Goal: Information Seeking & Learning: Learn about a topic

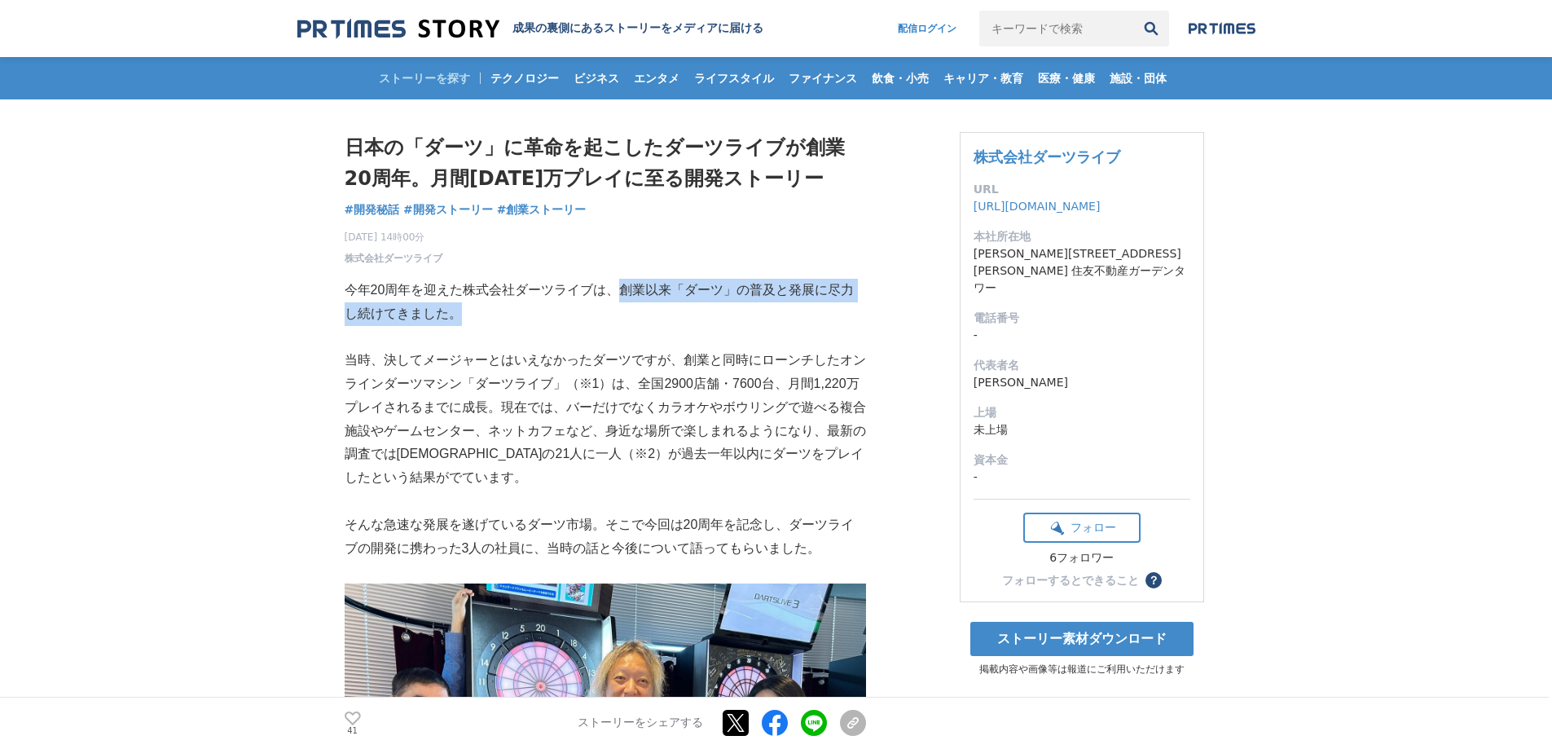
drag, startPoint x: 640, startPoint y: 305, endPoint x: 694, endPoint y: 338, distance: 64.0
click at [694, 338] on p at bounding box center [606, 337] width 522 height 24
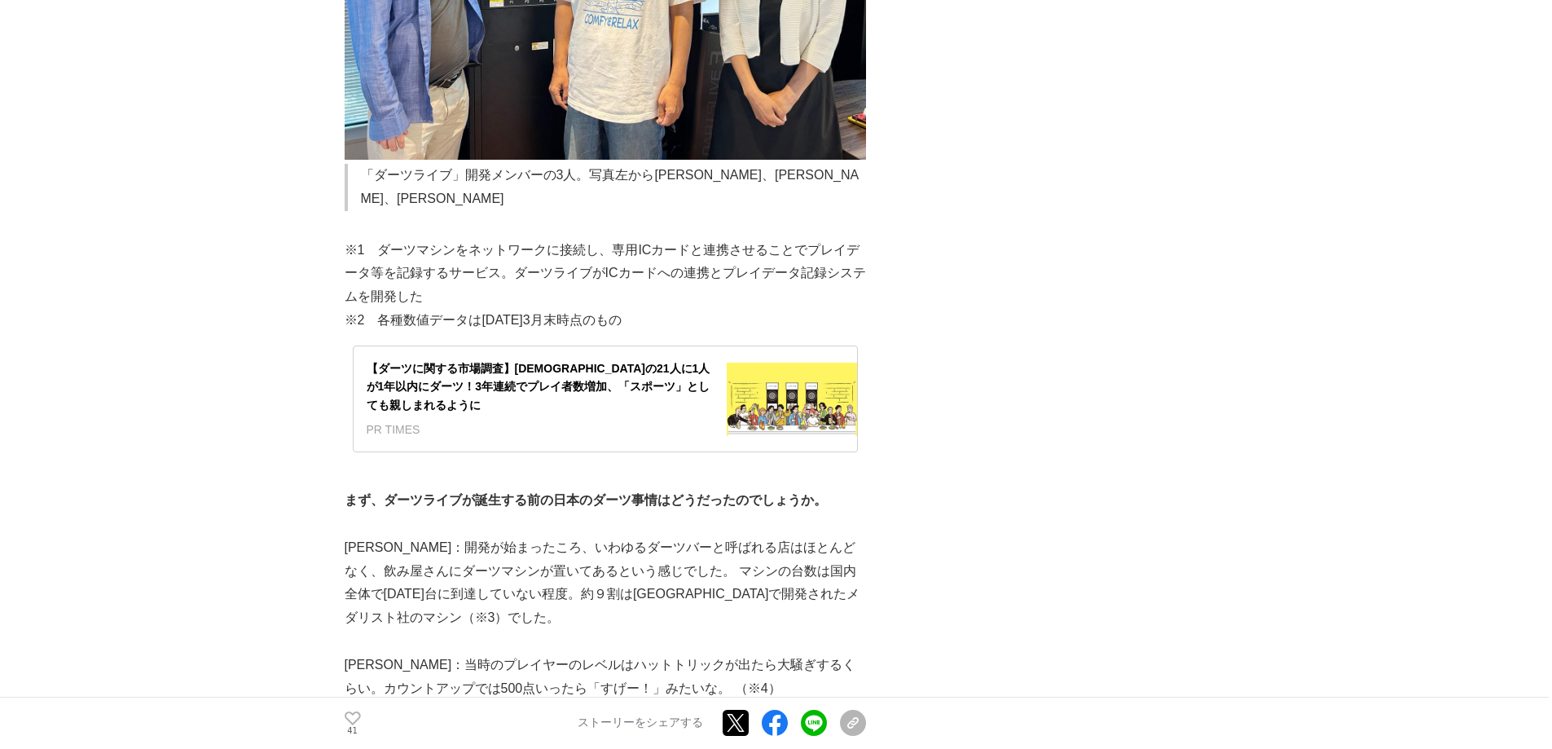
scroll to position [978, 0]
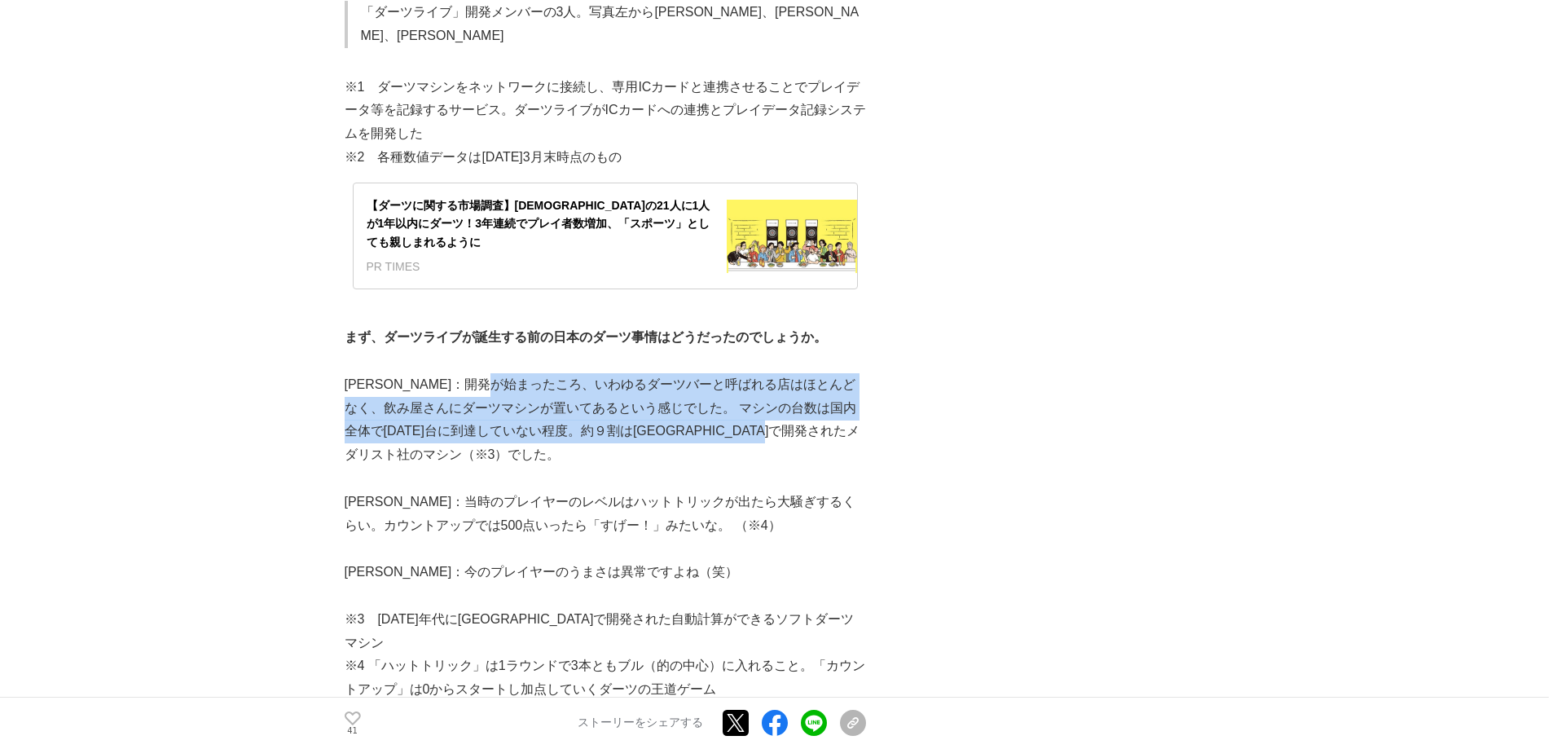
drag, startPoint x: 551, startPoint y: 359, endPoint x: 758, endPoint y: 435, distance: 220.7
click at [758, 435] on p "[PERSON_NAME]：開発が始まったころ、いわゆるダーツバーと呼ばれる店はほとんどなく、飲み屋さんにダーツマシンが置いてあるという感じでした。 マシンの…" at bounding box center [606, 420] width 522 height 94
click at [756, 431] on p "[PERSON_NAME]：開発が始まったころ、いわゆるダーツバーと呼ばれる店はほとんどなく、飲み屋さんにダーツマシンが置いてあるという感じでした。 マシンの…" at bounding box center [606, 420] width 522 height 94
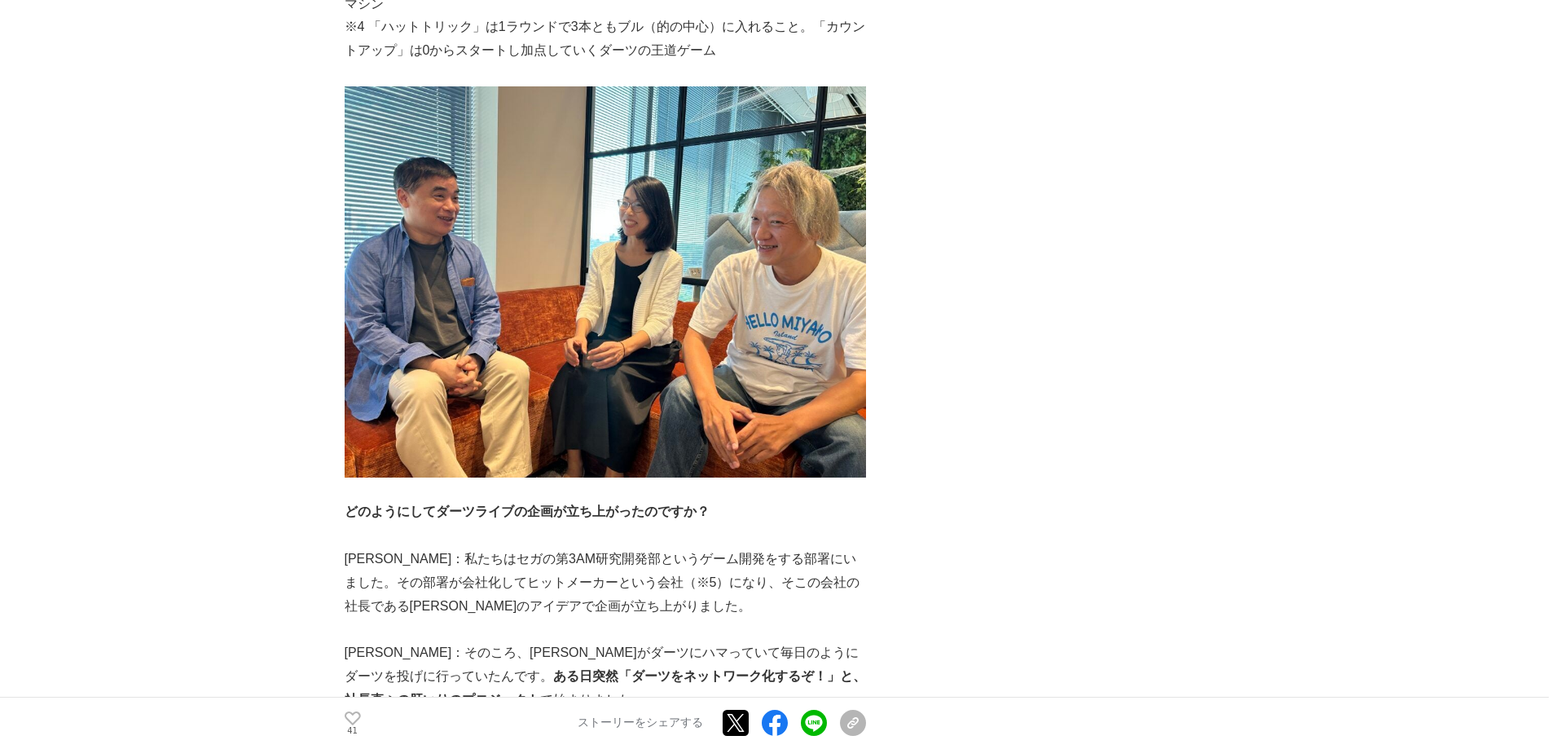
scroll to position [1711, 0]
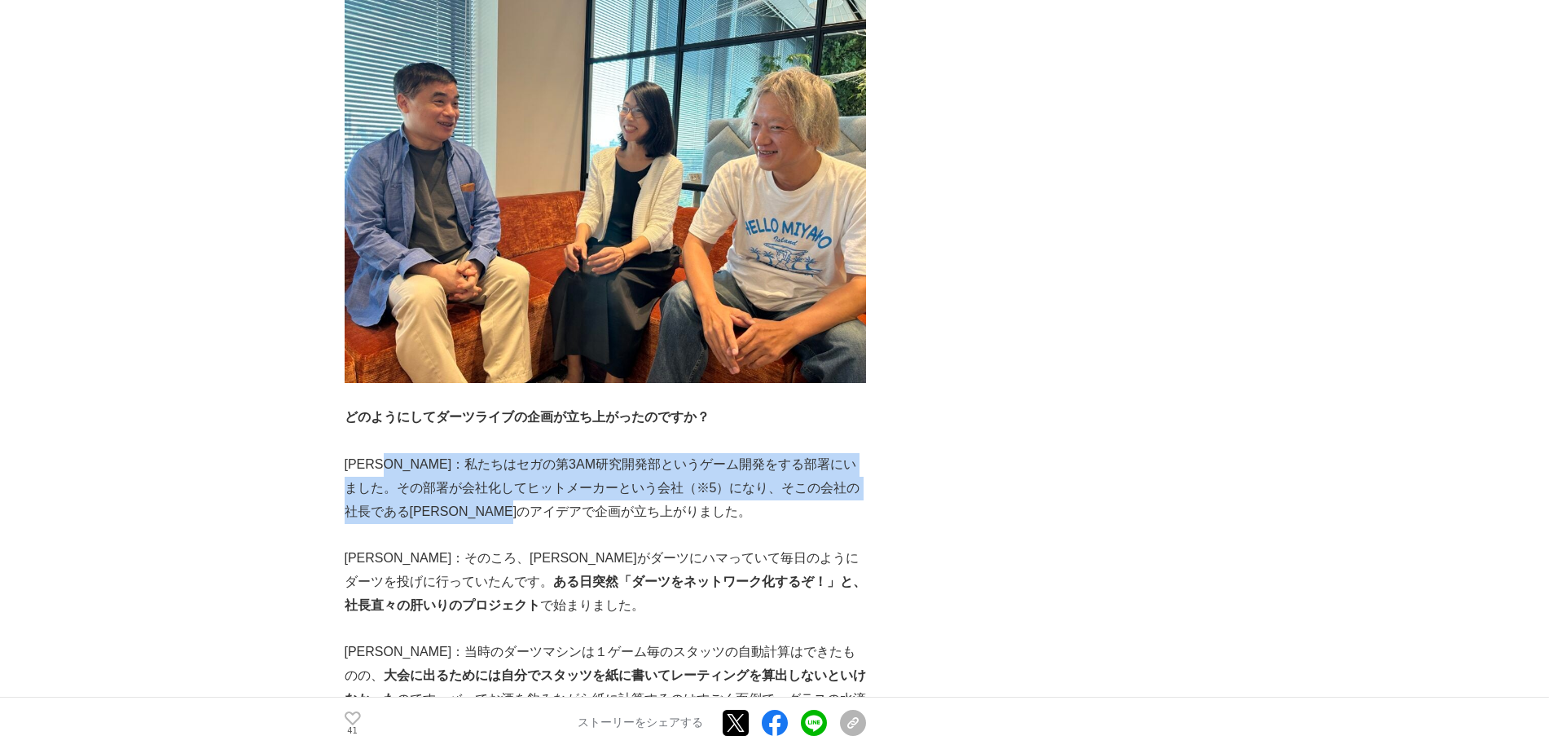
drag, startPoint x: 679, startPoint y: 469, endPoint x: 731, endPoint y: 477, distance: 52.8
click at [722, 475] on p "[PERSON_NAME]：私たちはセガの第3AM研究開発部というゲーム開発をする部署にいました。その部署が会社化してヒットメーカーという会社（※5）になり、…" at bounding box center [606, 488] width 522 height 70
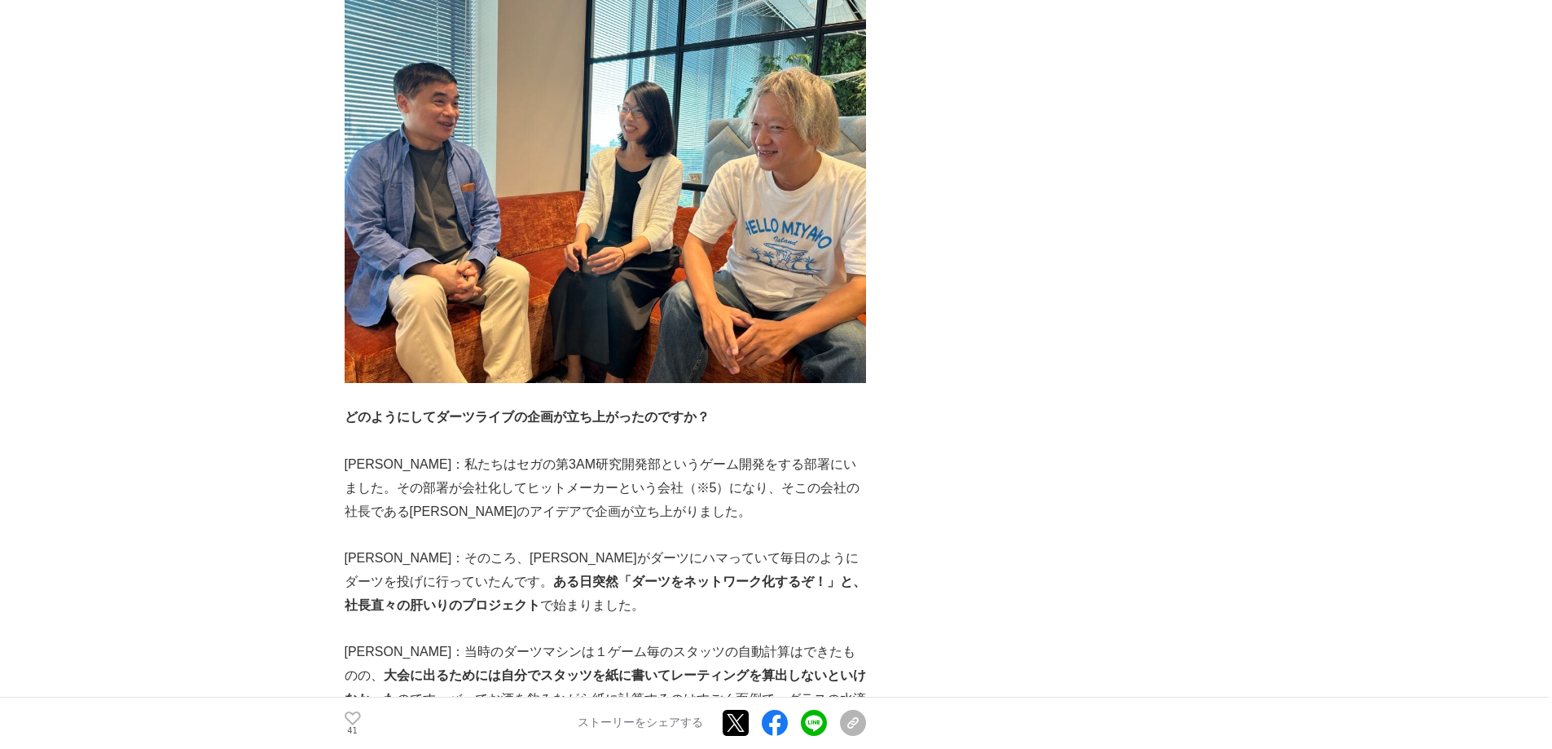
click at [735, 523] on p at bounding box center [606, 535] width 522 height 24
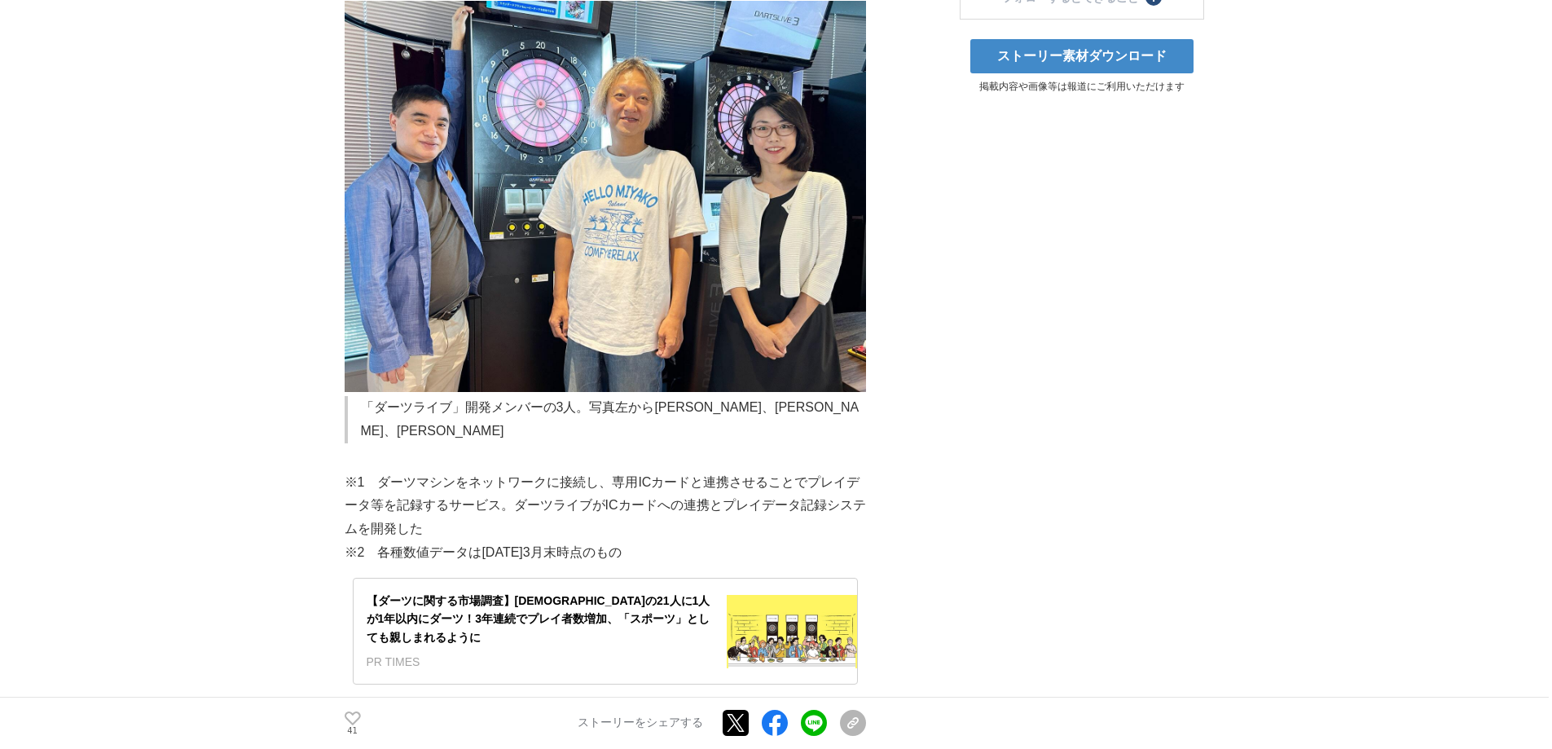
scroll to position [1059, 0]
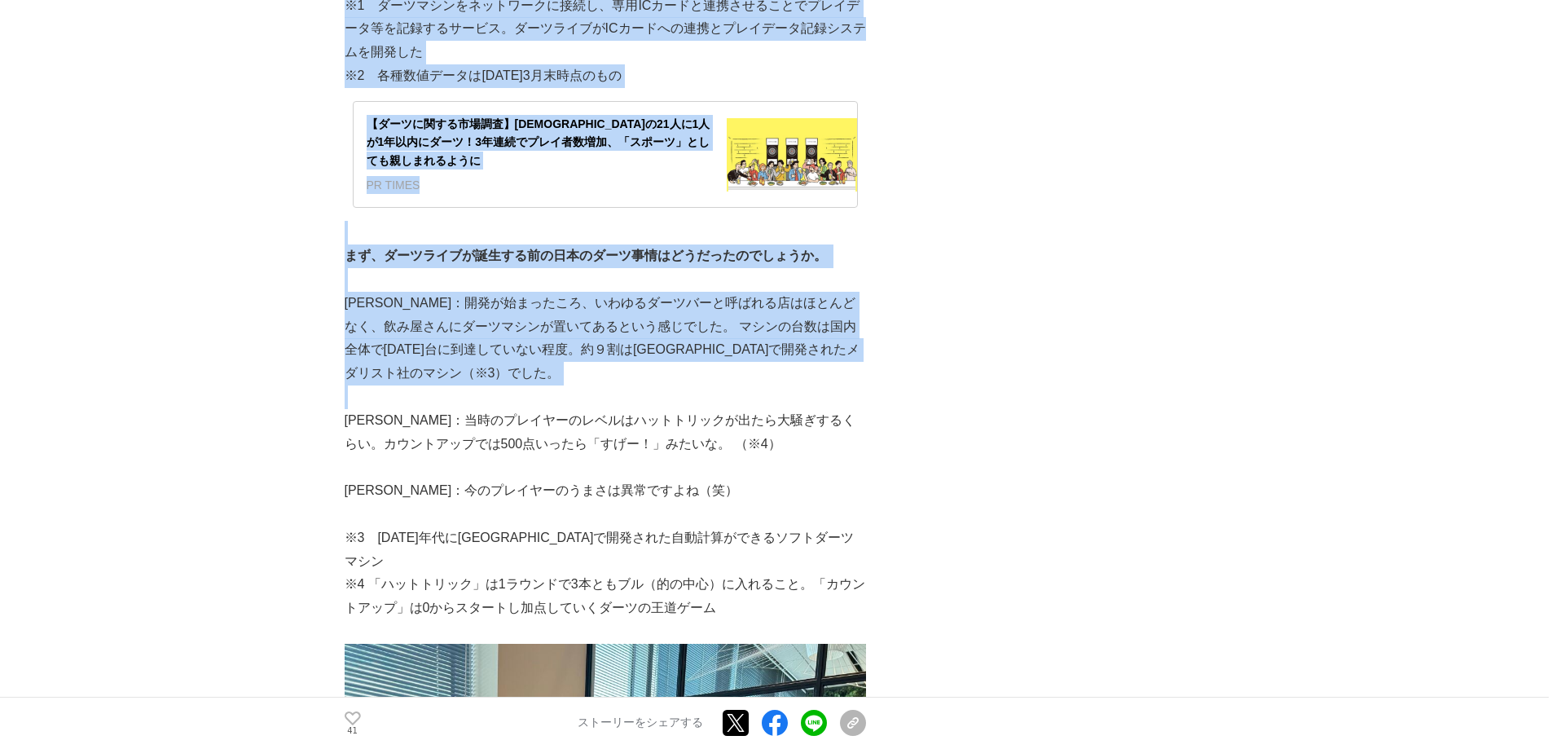
drag, startPoint x: 366, startPoint y: 274, endPoint x: 777, endPoint y: 368, distance: 422.2
click at [774, 385] on p at bounding box center [606, 397] width 522 height 24
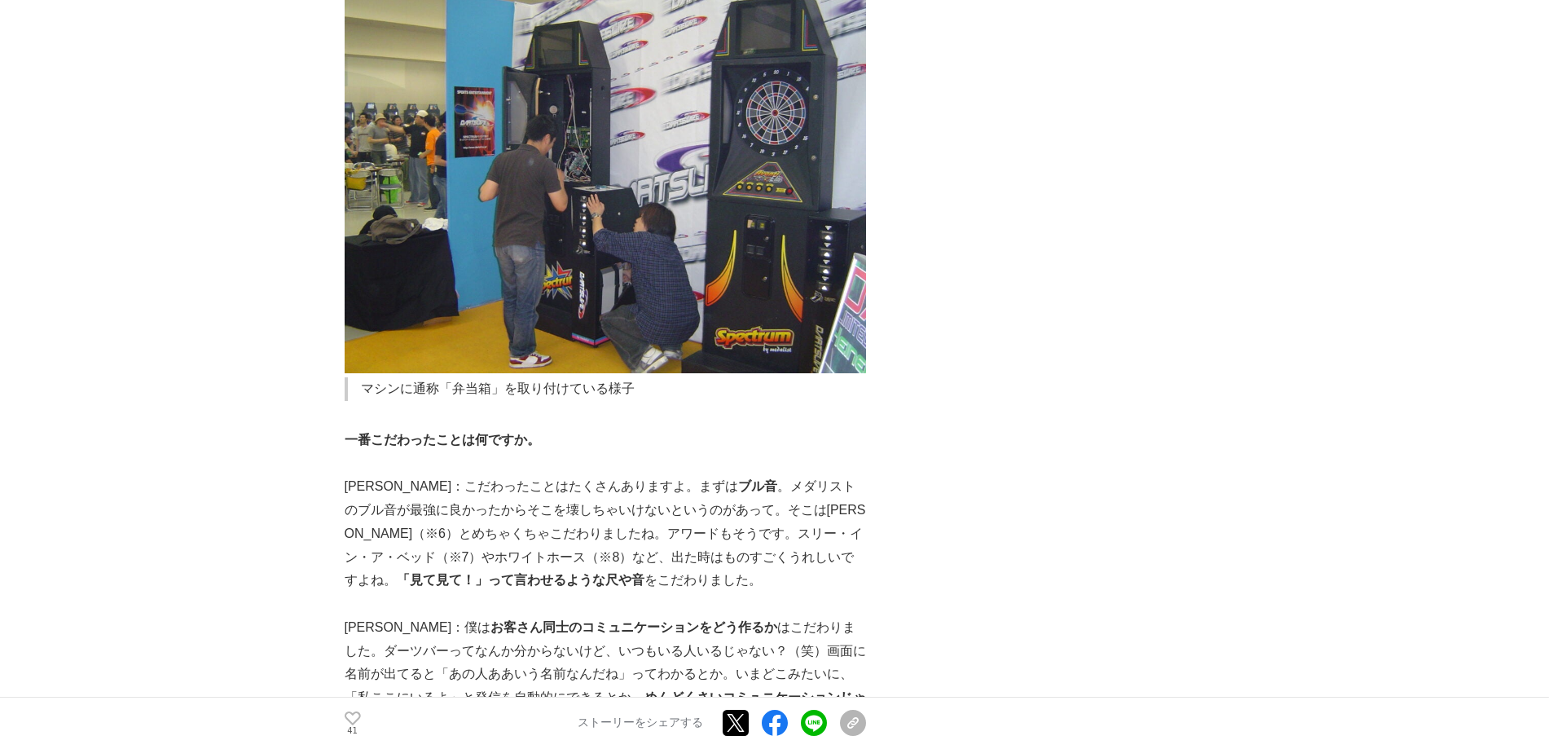
scroll to position [3748, 0]
